Goal: Transaction & Acquisition: Purchase product/service

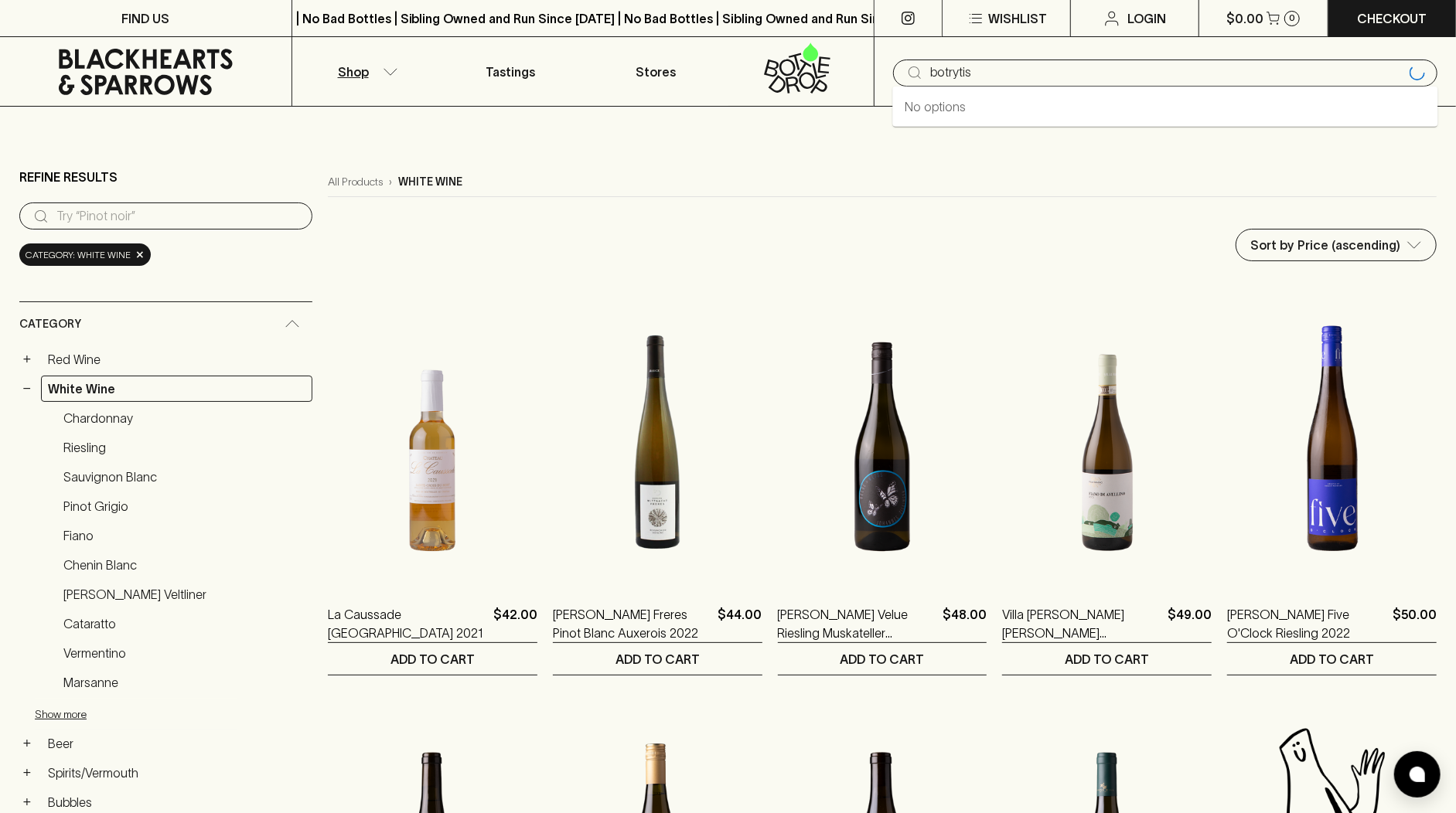
type input "botrytis"
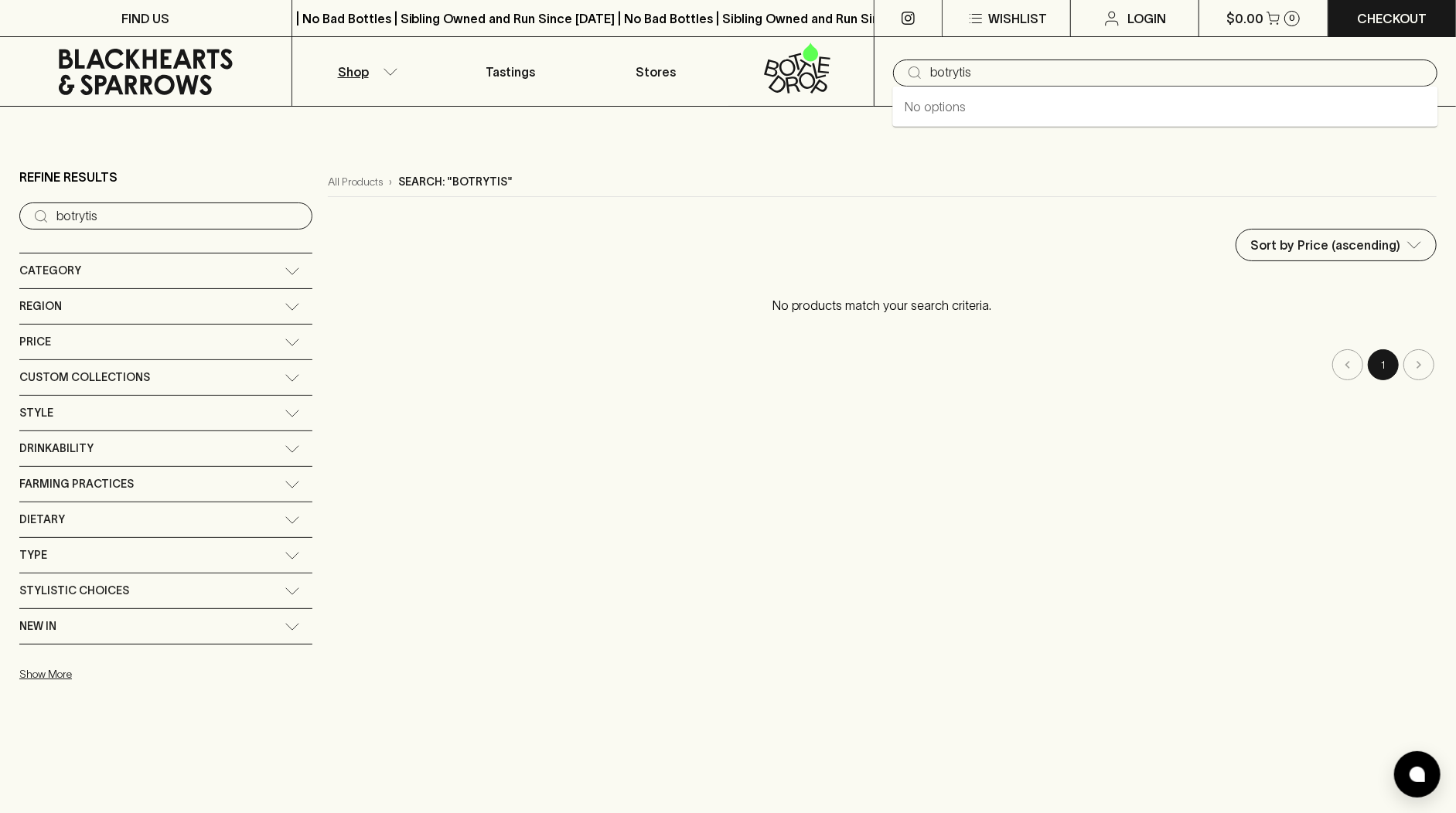
click at [1011, 75] on input "botrytis" at bounding box center [1178, 72] width 495 height 25
type input "b"
click at [122, 56] on icon at bounding box center [146, 71] width 268 height 47
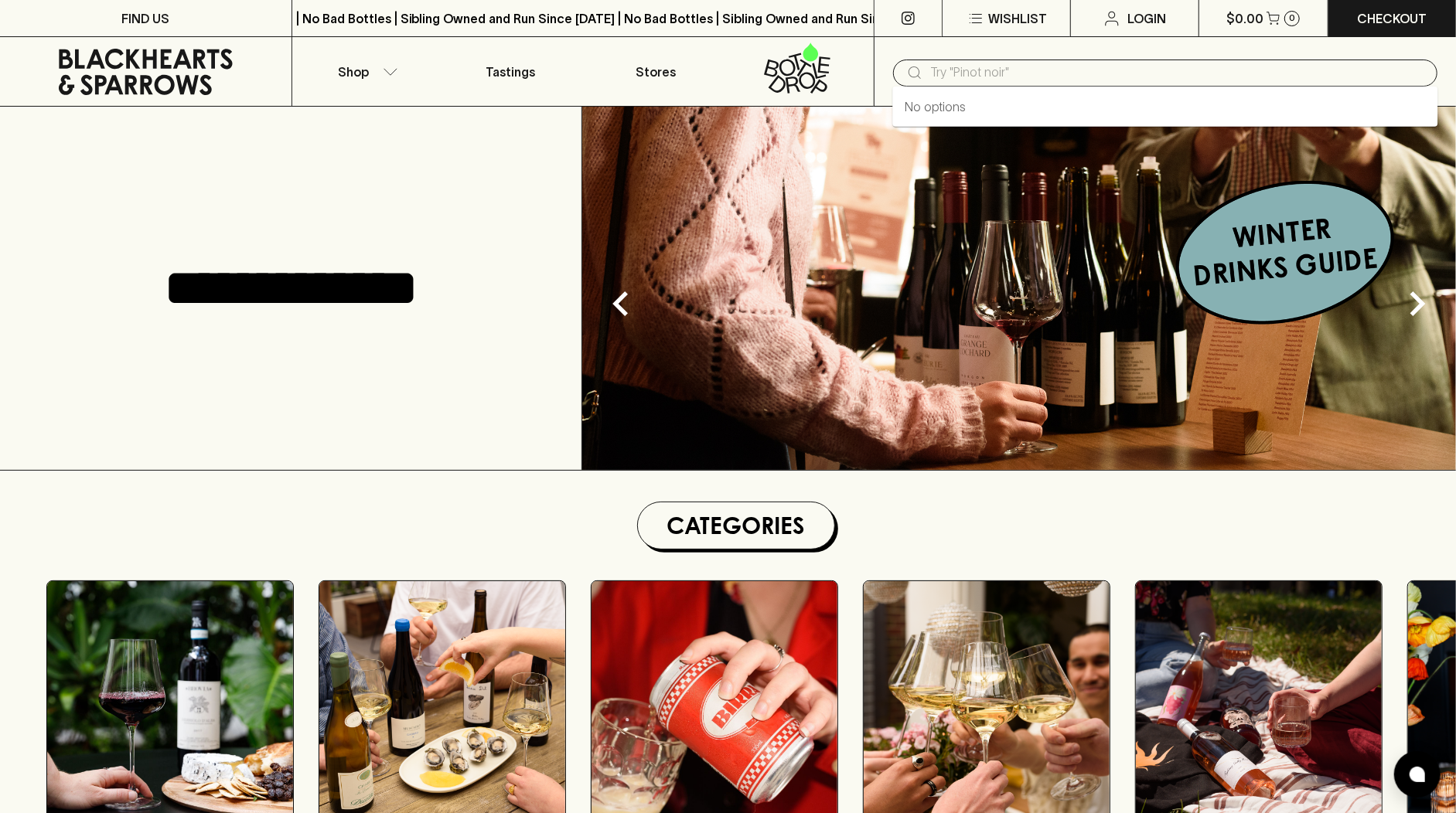
click at [981, 65] on input "text" at bounding box center [1178, 72] width 495 height 25
paste input "botrytis"
type input "botrytis"
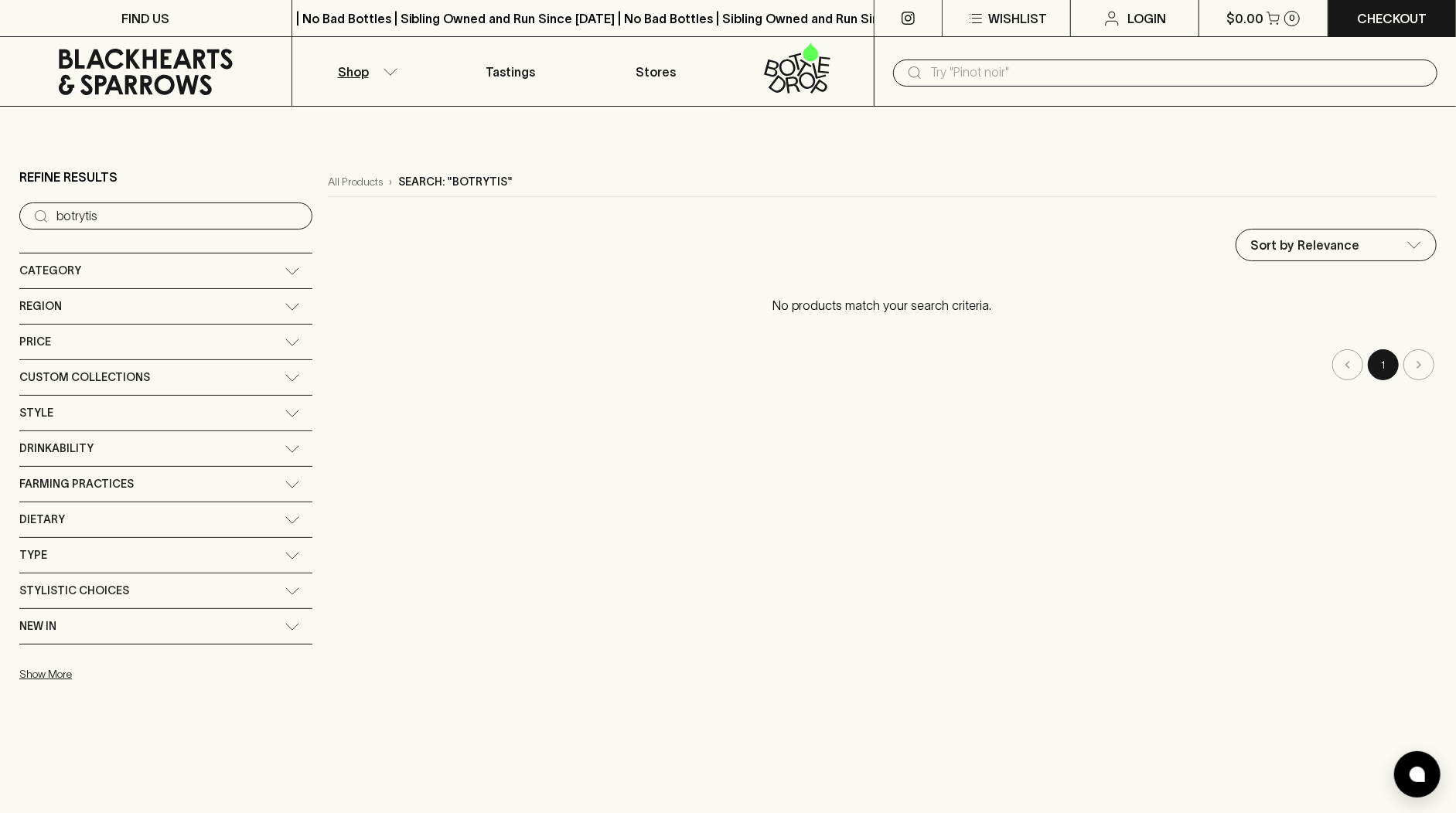
click at [126, 59] on icon at bounding box center [146, 71] width 268 height 47
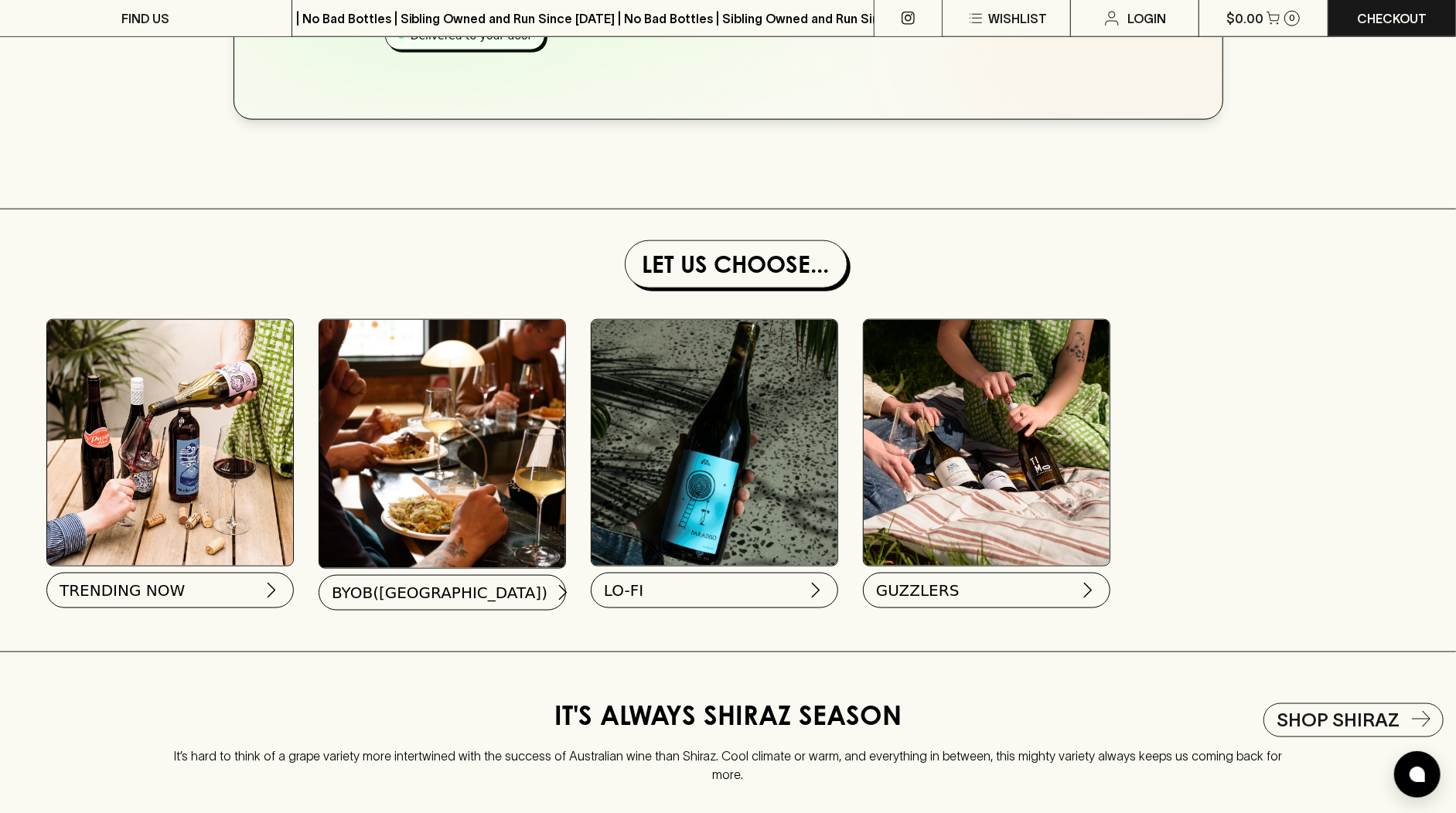
scroll to position [1263, 0]
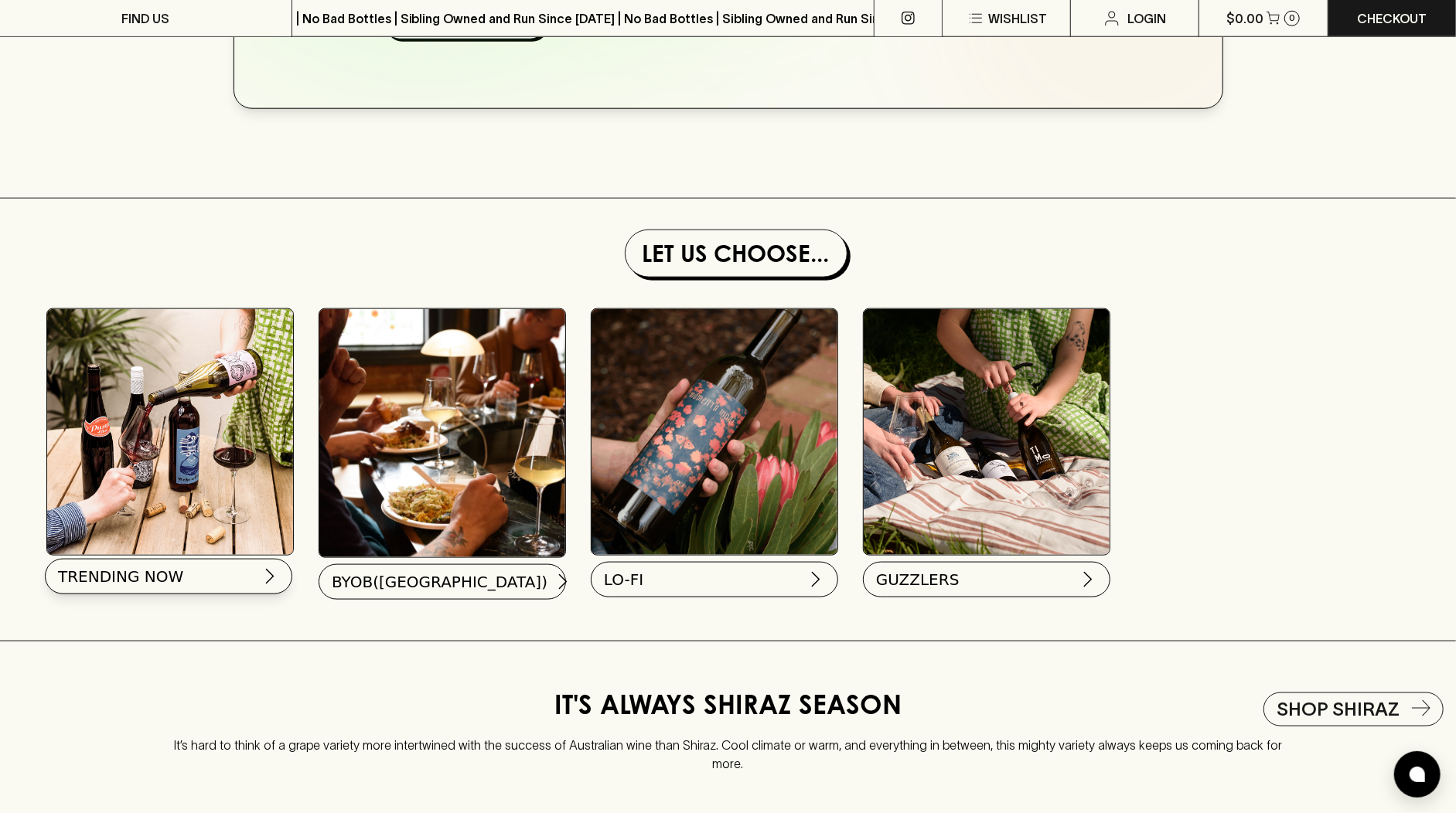
click at [233, 594] on button "TRENDING NOW" at bounding box center [168, 577] width 247 height 36
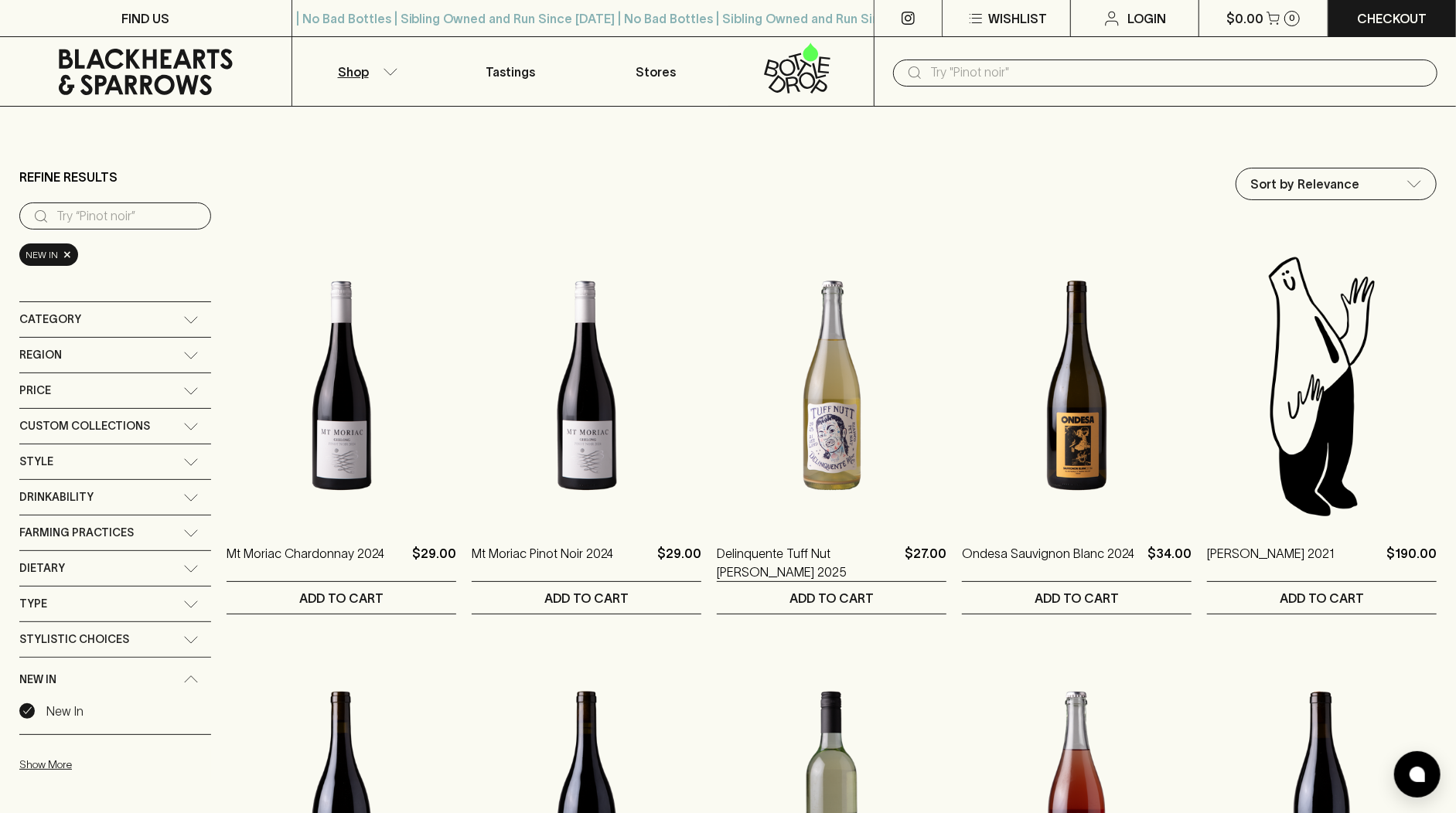
click at [169, 67] on icon at bounding box center [145, 71] width 174 height 47
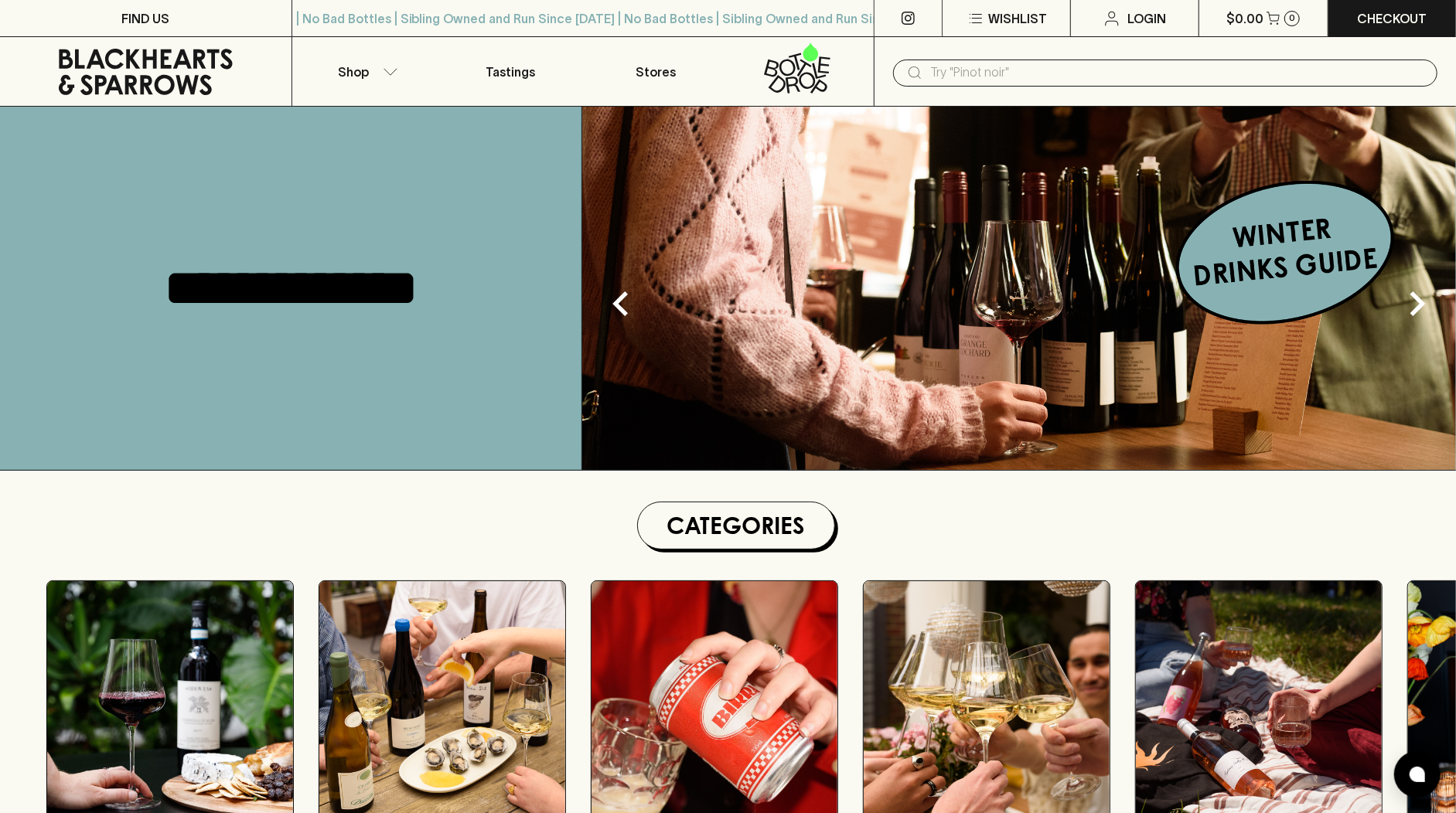
click at [980, 75] on input "text" at bounding box center [1178, 72] width 495 height 25
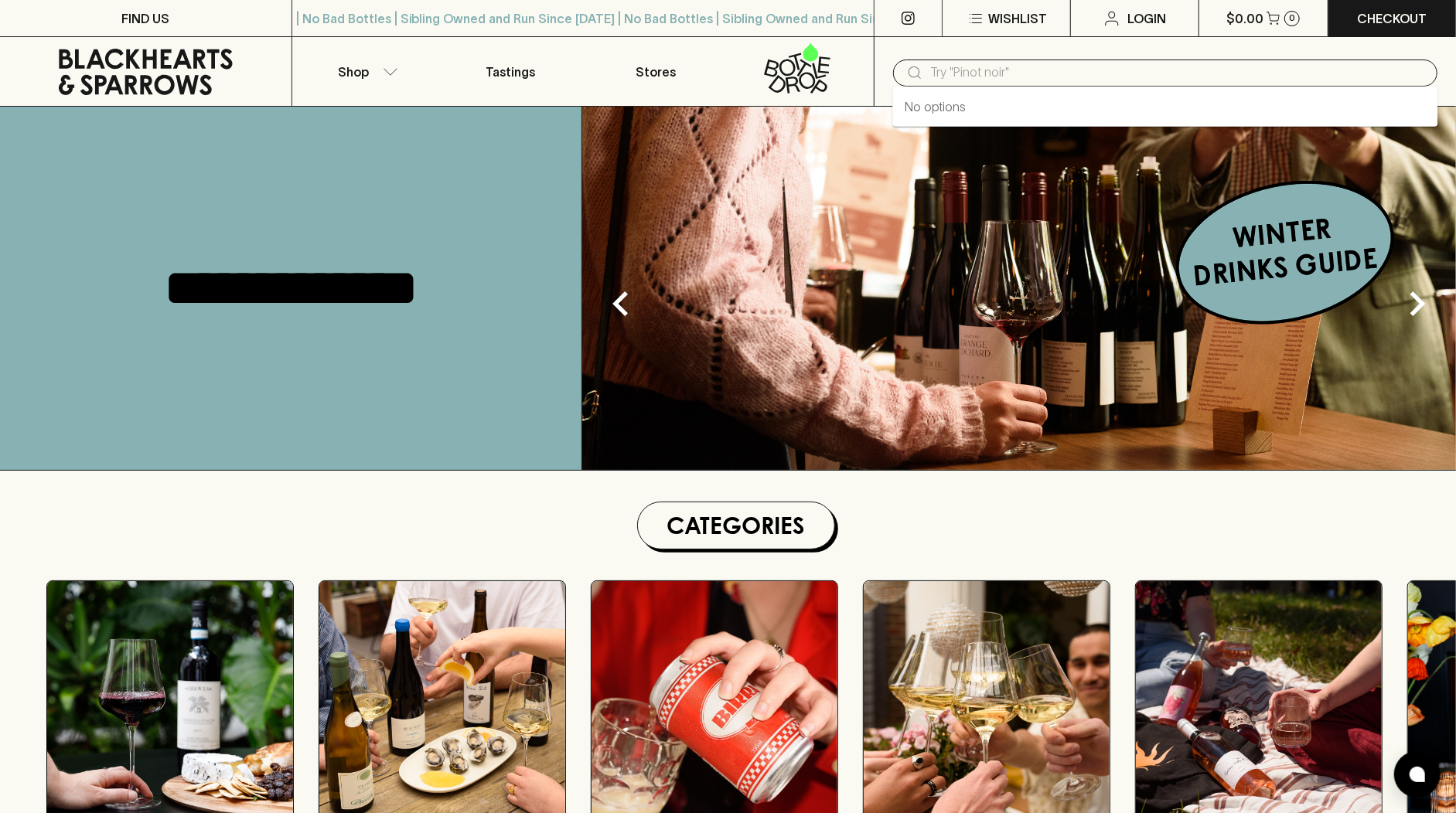
paste input "Moscato d’Asti"
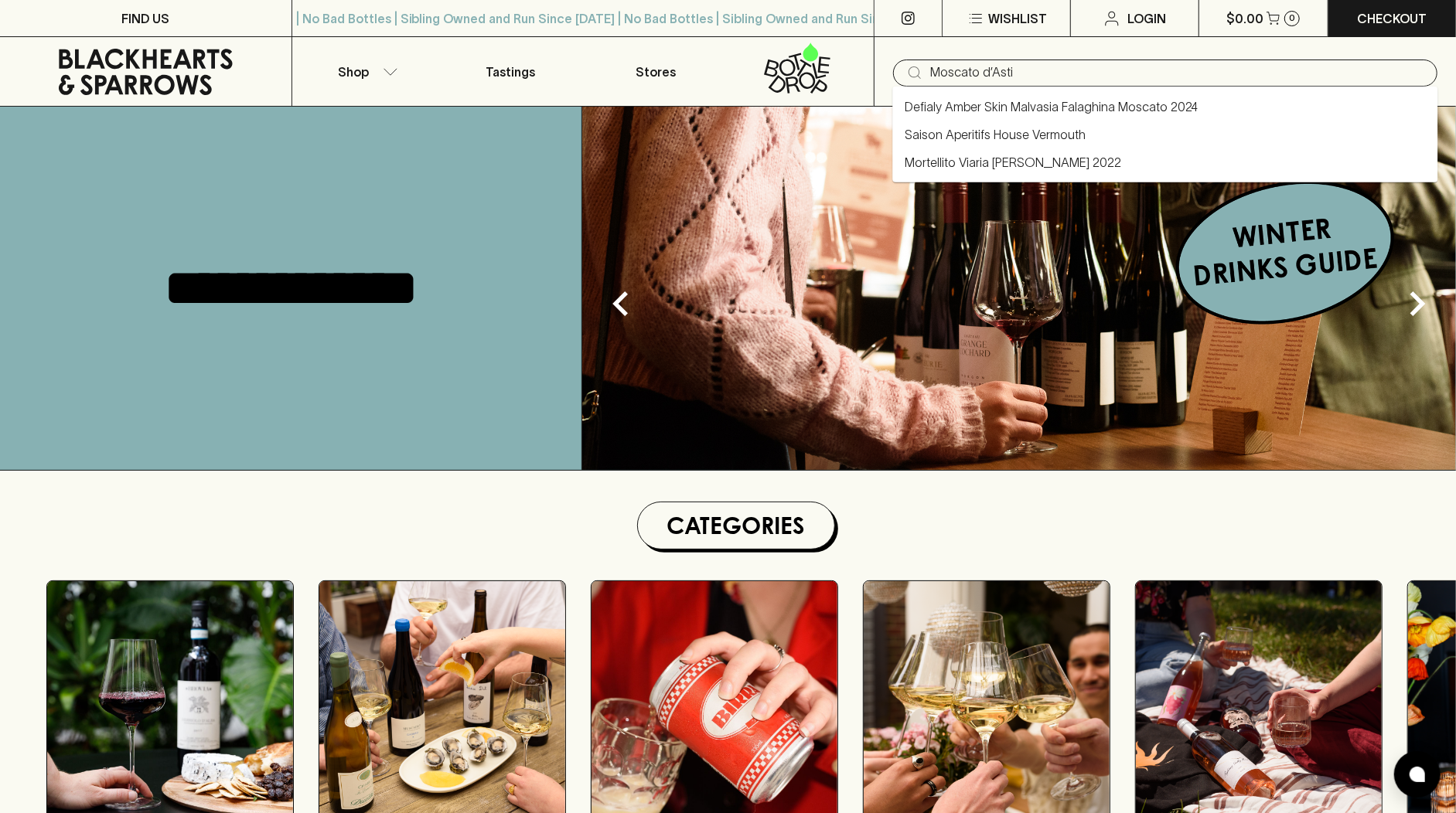
type input "Moscato d’Asti"
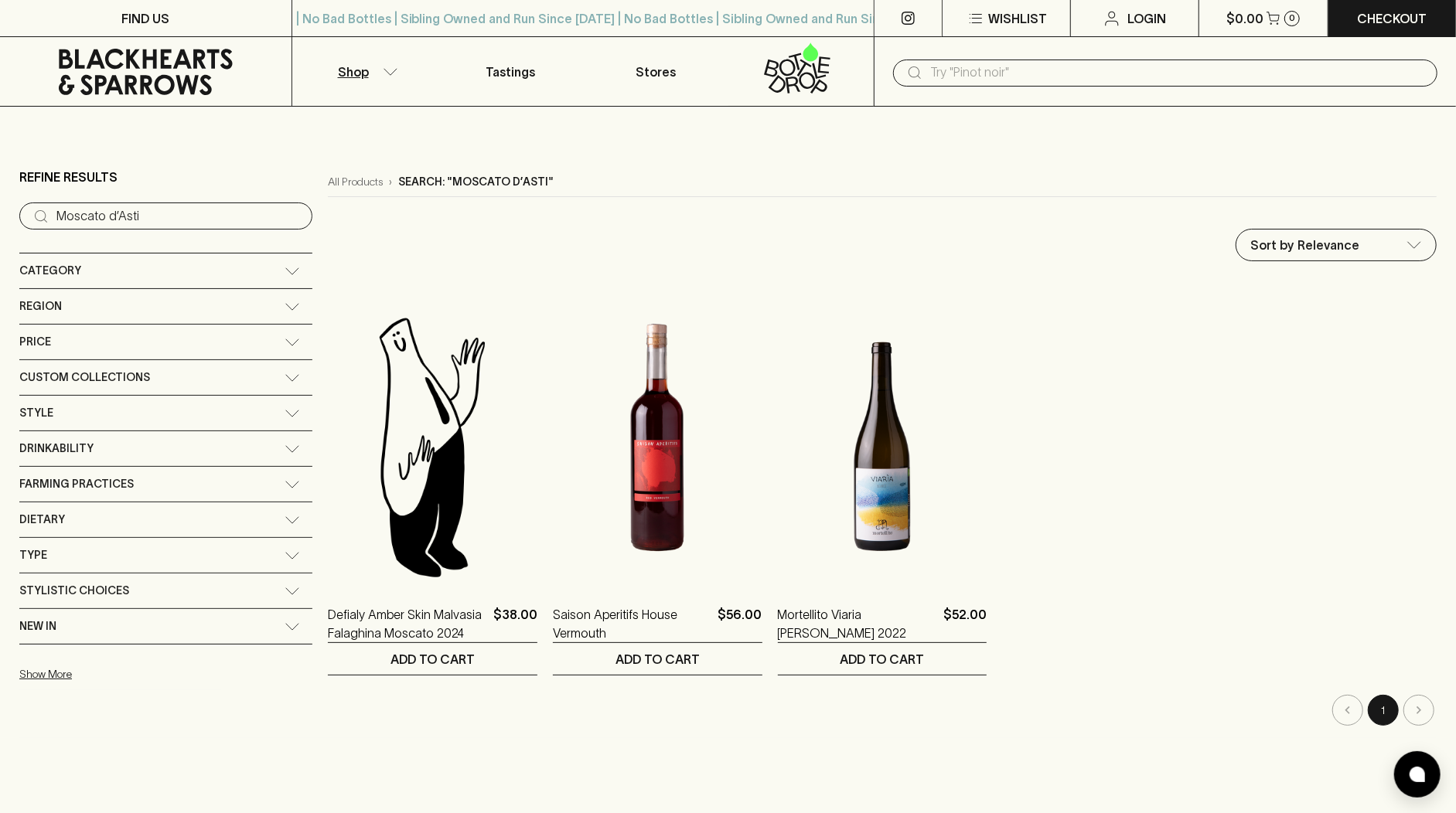
click at [932, 74] on input "text" at bounding box center [1178, 72] width 495 height 25
paste input "Gate Series Sparkling NV (Pink Label)"
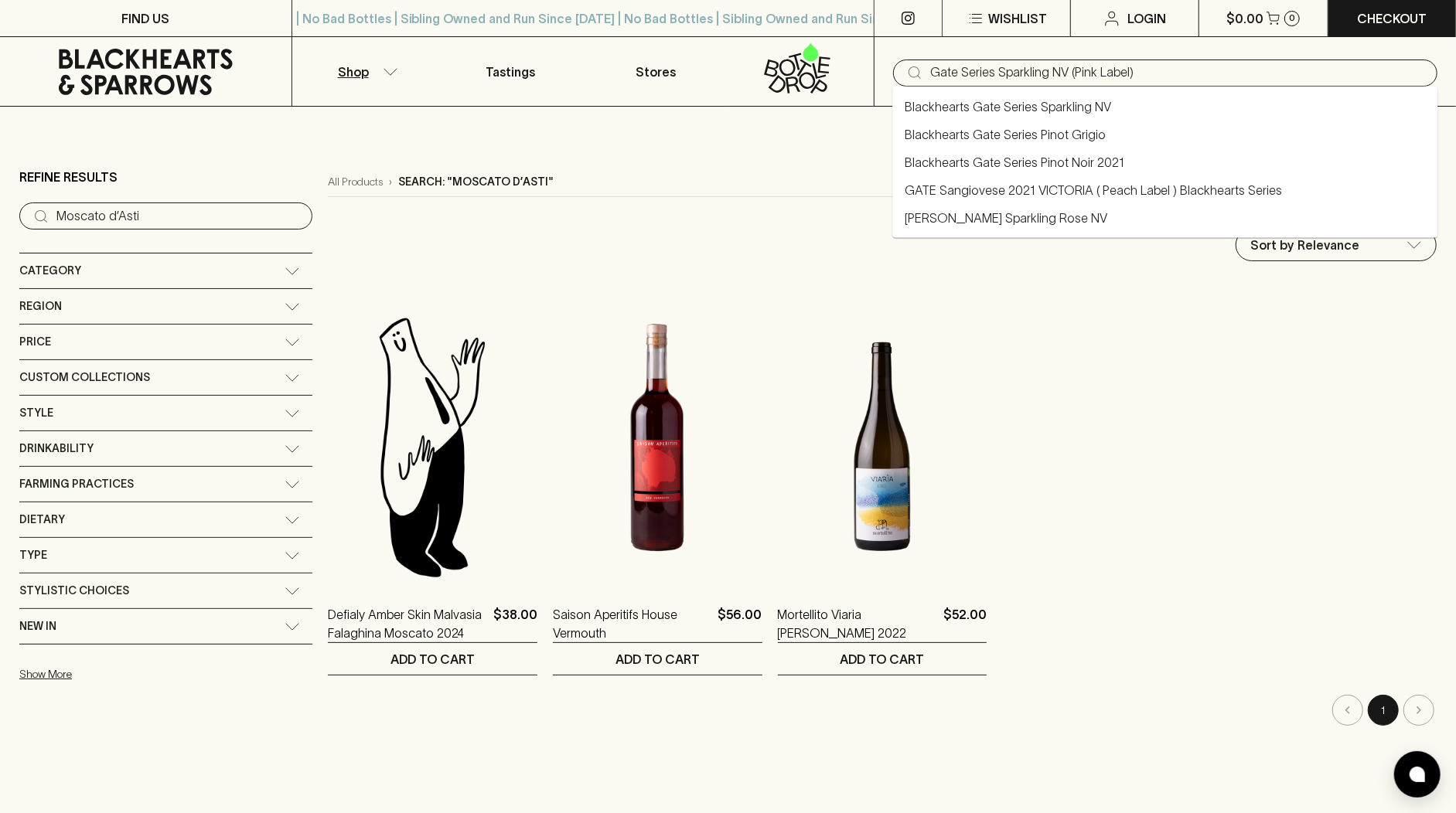
drag, startPoint x: 1138, startPoint y: 66, endPoint x: 1048, endPoint y: 70, distance: 90.1
click at [1048, 70] on input "Gate Series Sparkling NV (Pink Label)" at bounding box center [1178, 72] width 495 height 25
type input "Gate Series Sparkling"
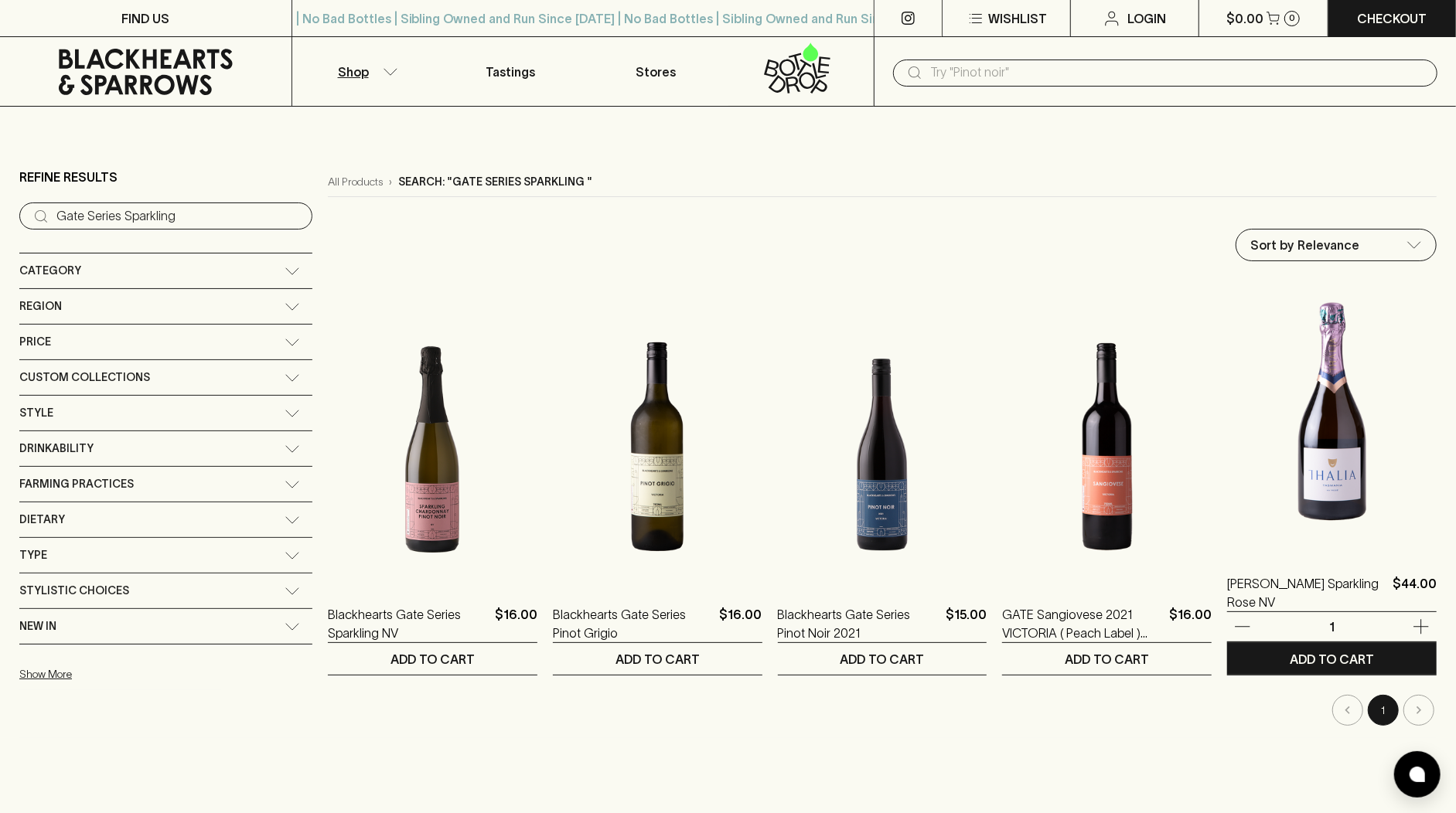
click at [1380, 395] on img at bounding box center [1332, 416] width 210 height 271
